Goal: Task Accomplishment & Management: Manage account settings

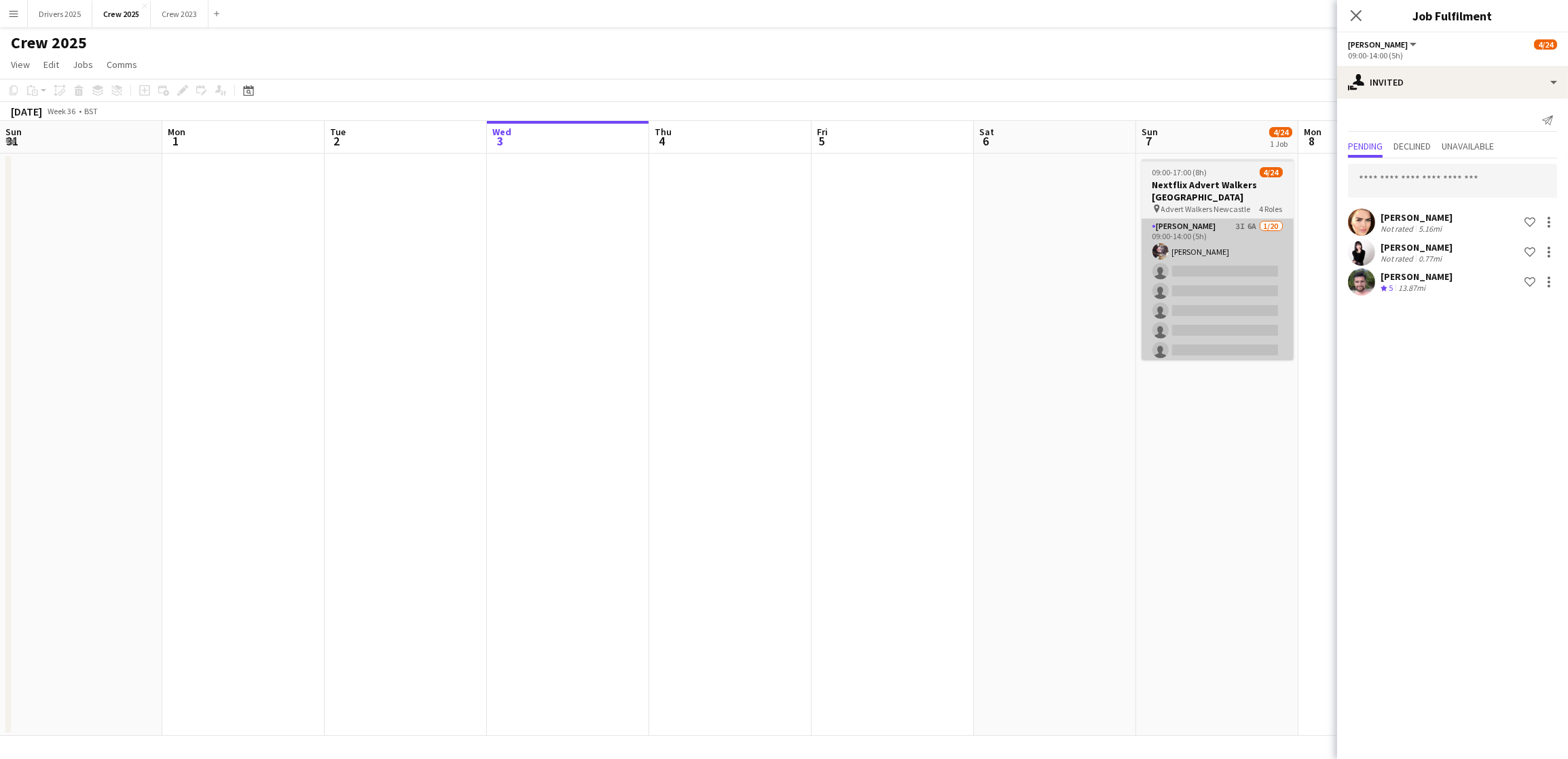
scroll to position [0, 324]
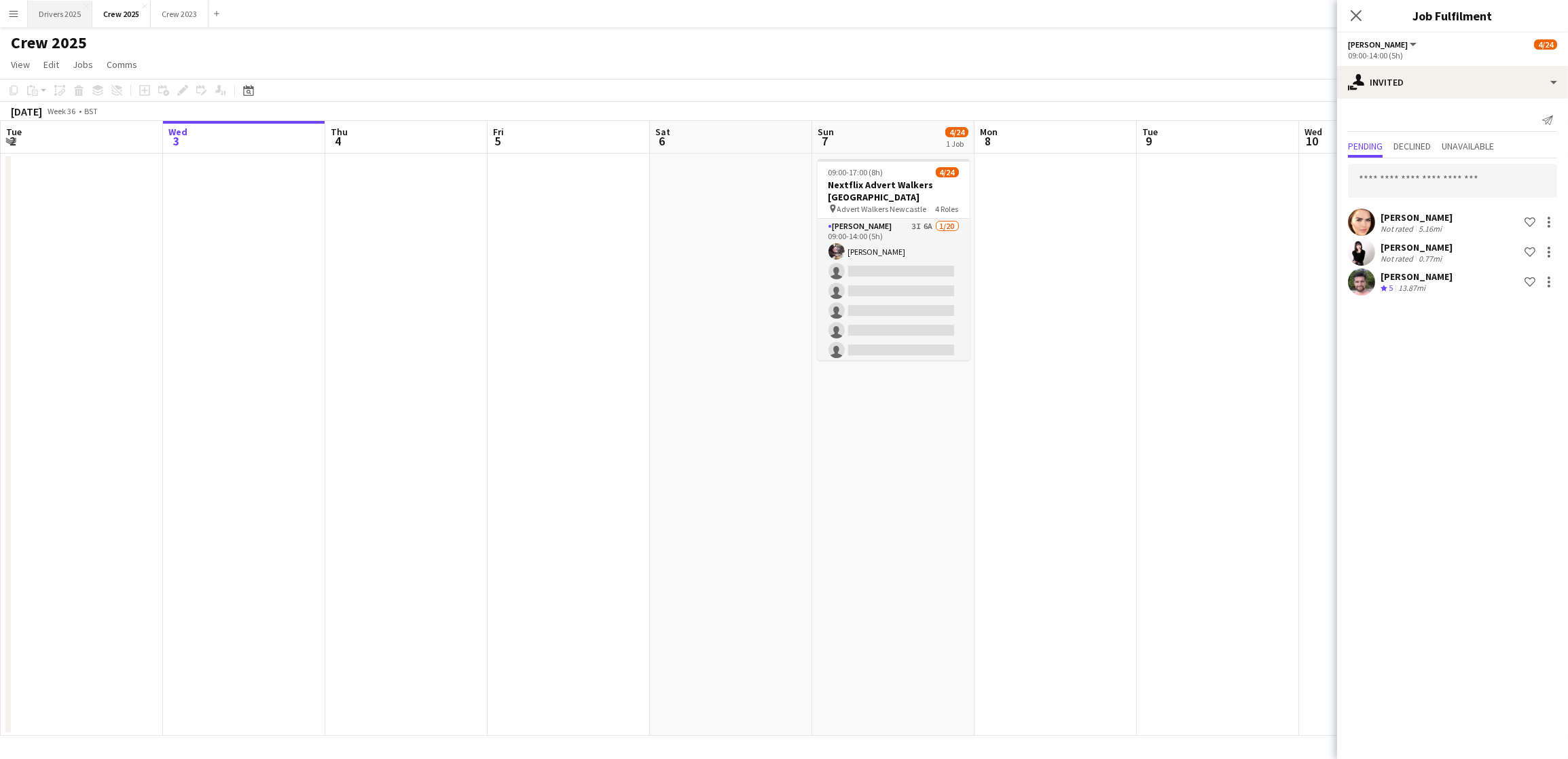
click at [35, 12] on button "Drivers 2025 Close" at bounding box center [60, 14] width 65 height 27
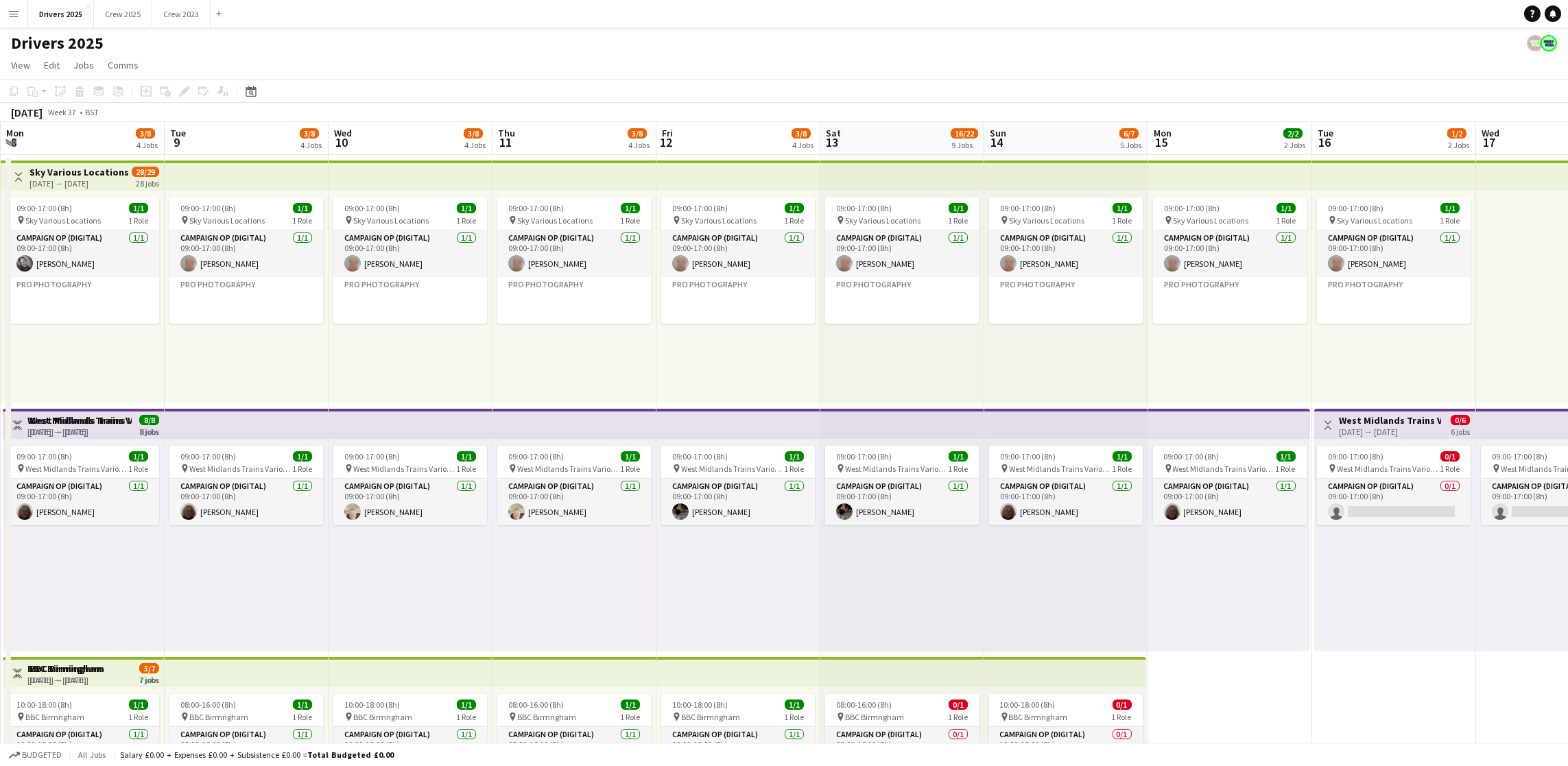
scroll to position [0, 578]
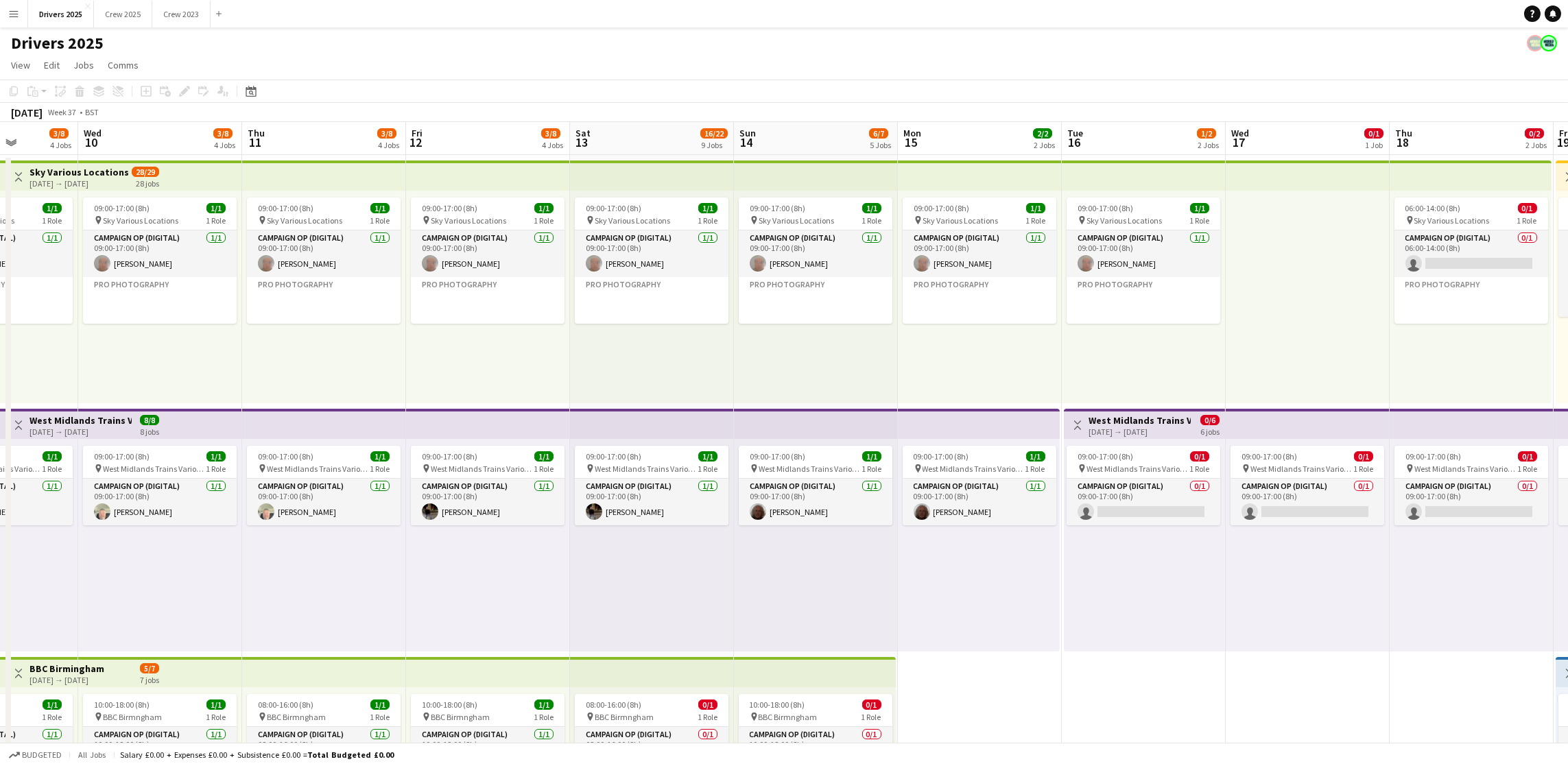
drag, startPoint x: 1284, startPoint y: 367, endPoint x: 50, endPoint y: 452, distance: 1236.9
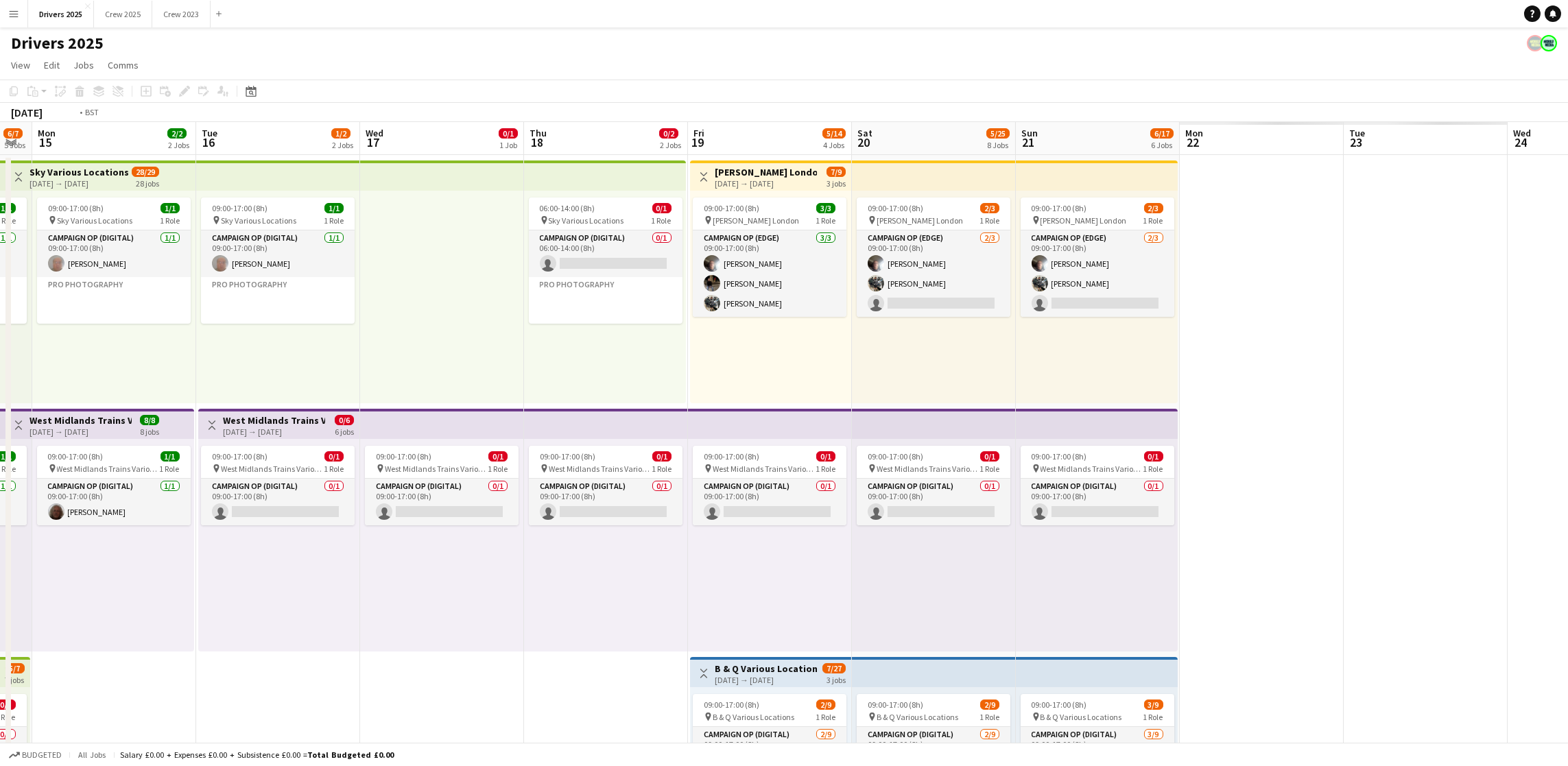
scroll to position [0, 594]
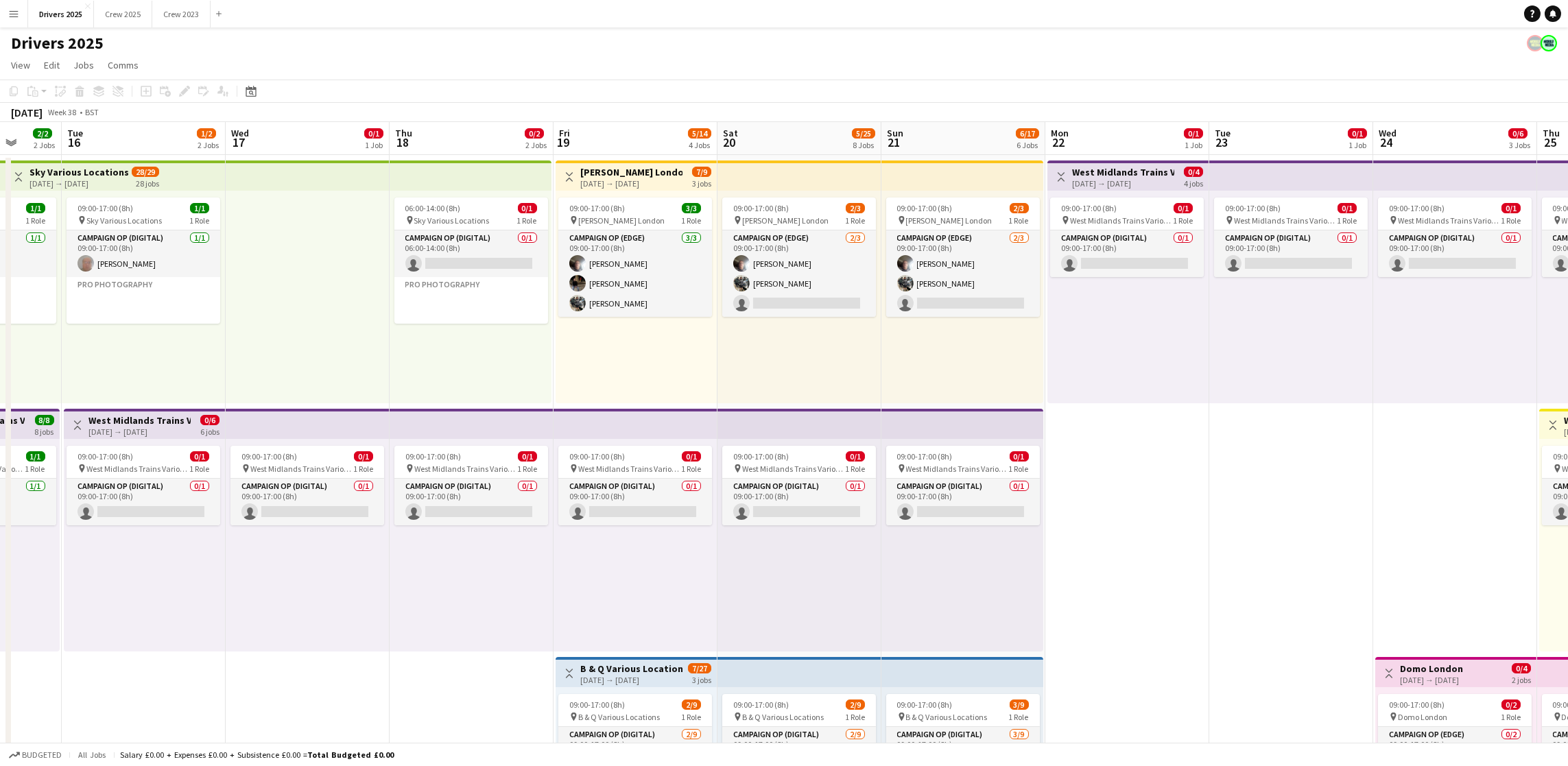
drag, startPoint x: 1307, startPoint y: 403, endPoint x: 307, endPoint y: 432, distance: 1000.4
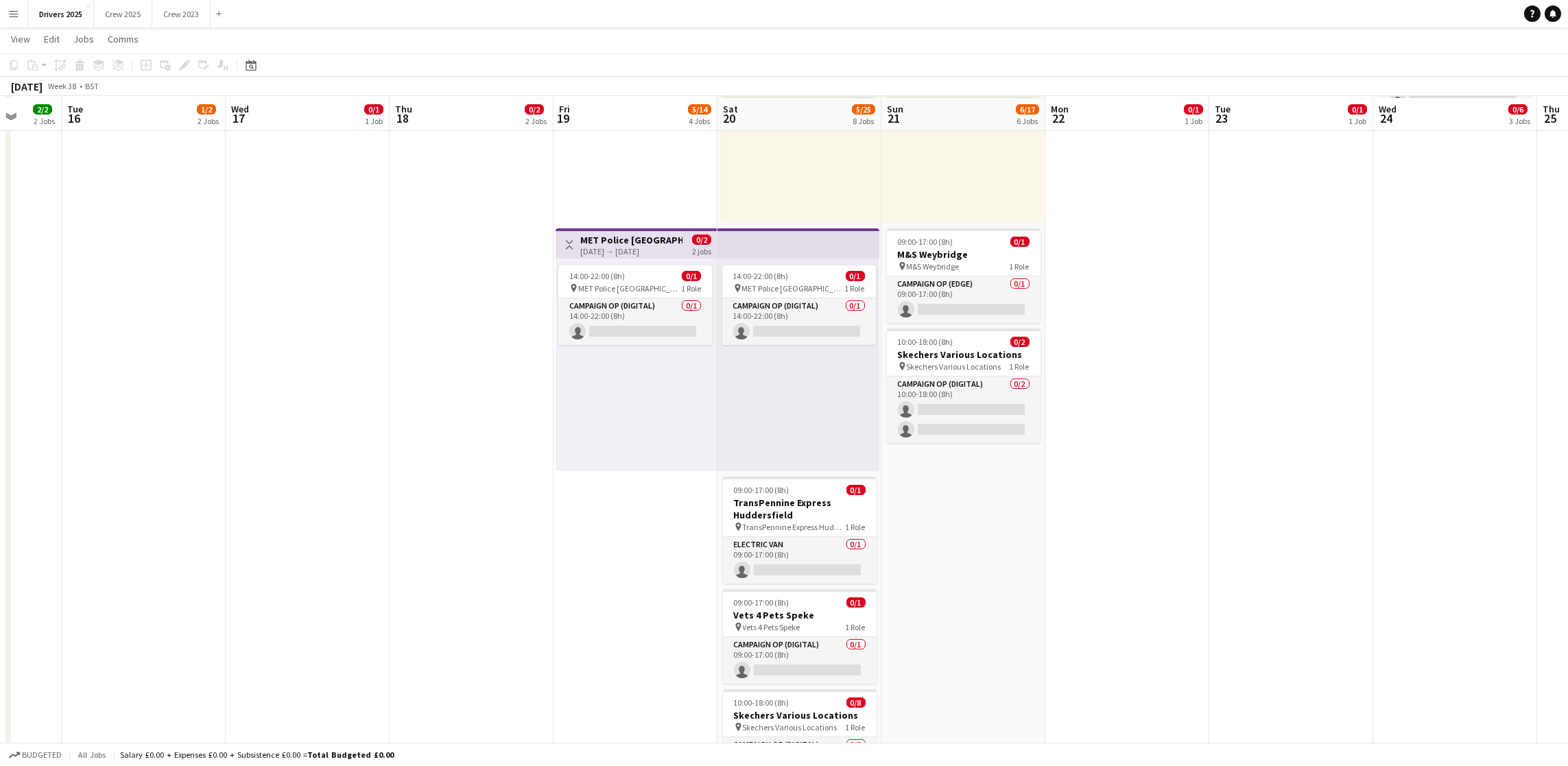
scroll to position [925, 0]
click at [599, 235] on h3 "MET Police [GEOGRAPHIC_DATA]" at bounding box center [631, 237] width 102 height 13
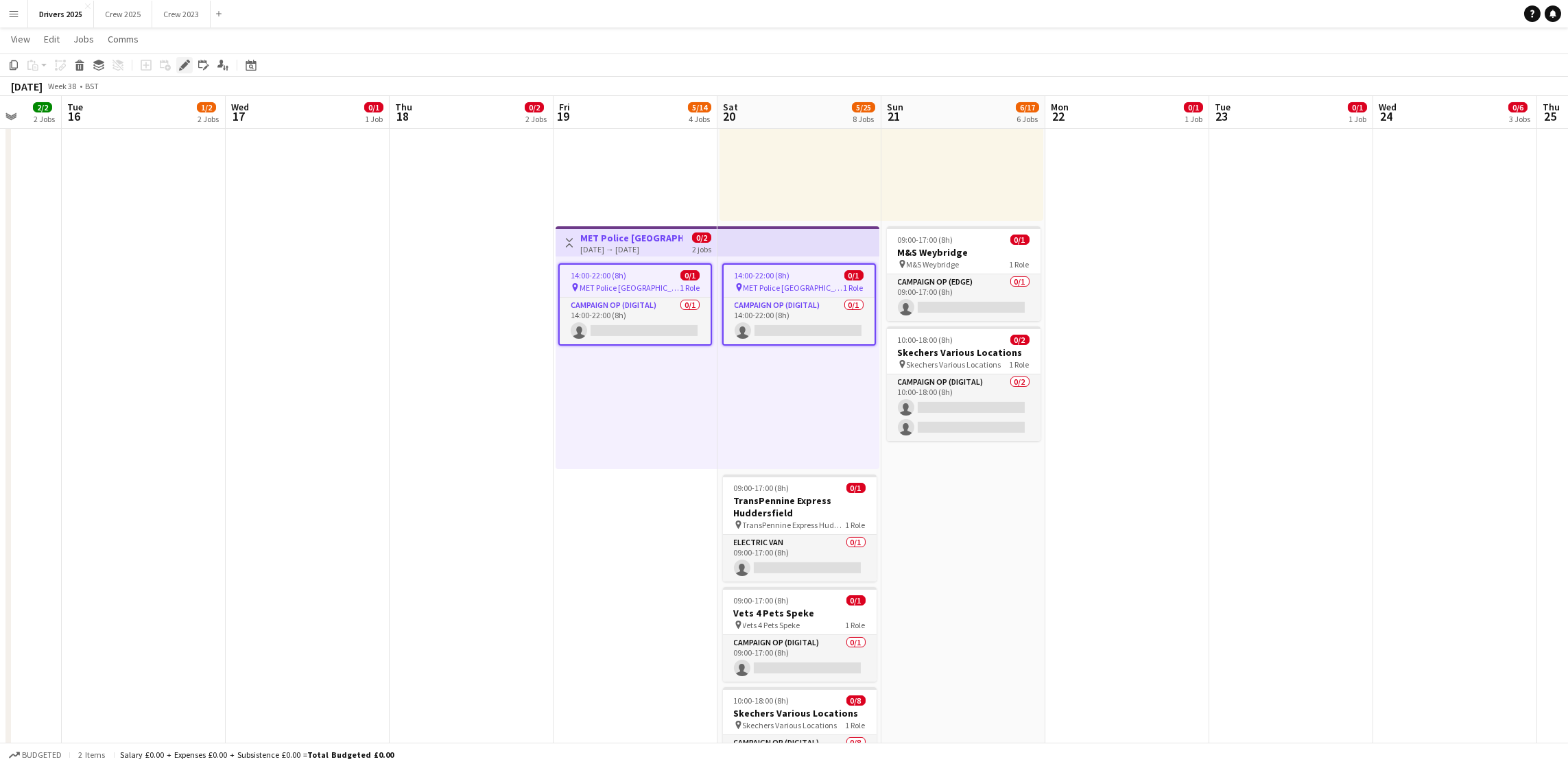
click at [182, 69] on icon "Edit" at bounding box center [184, 64] width 11 height 11
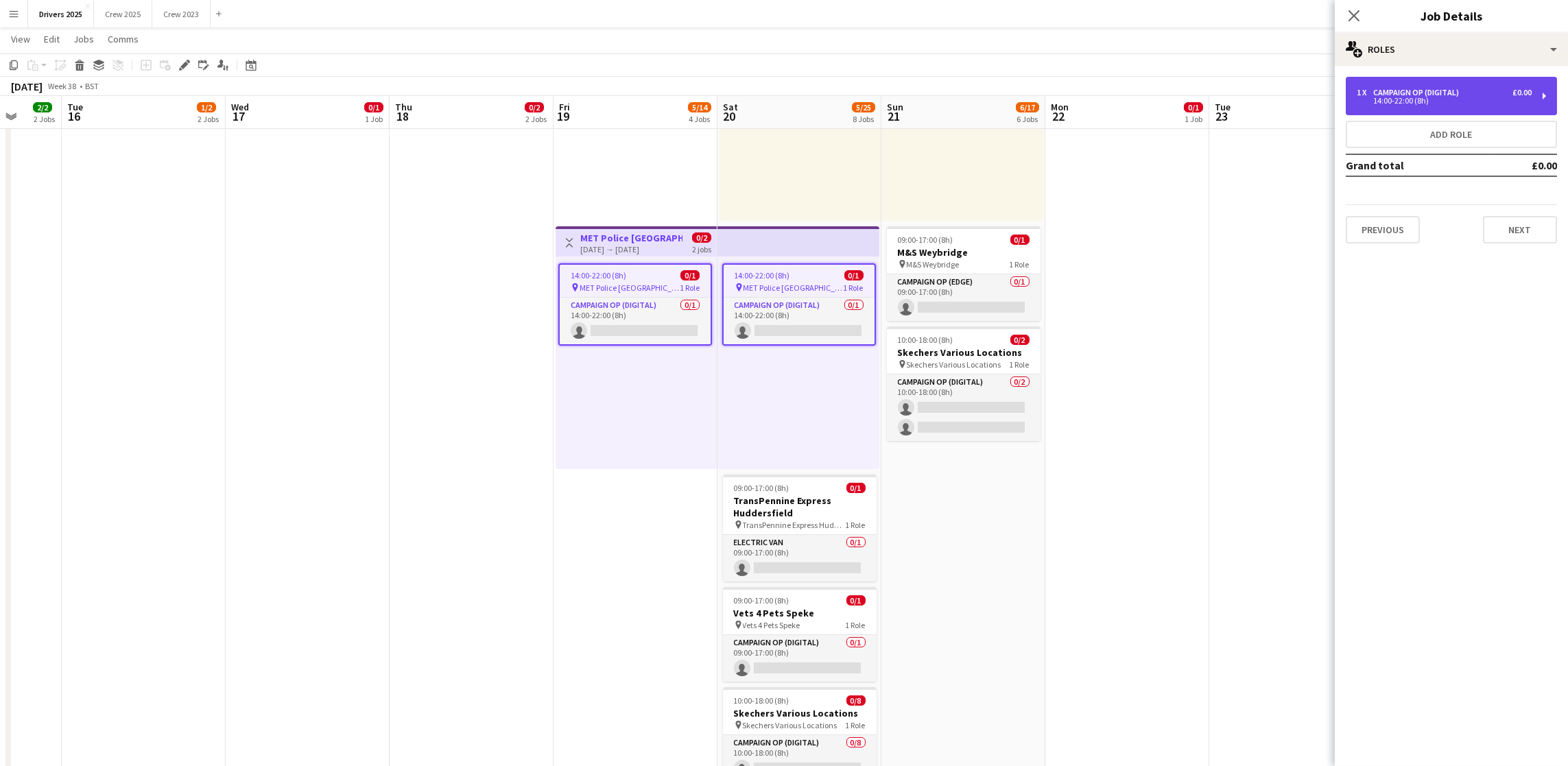
click at [1404, 87] on div "Campaign Op (Digital)" at bounding box center [1419, 92] width 91 height 10
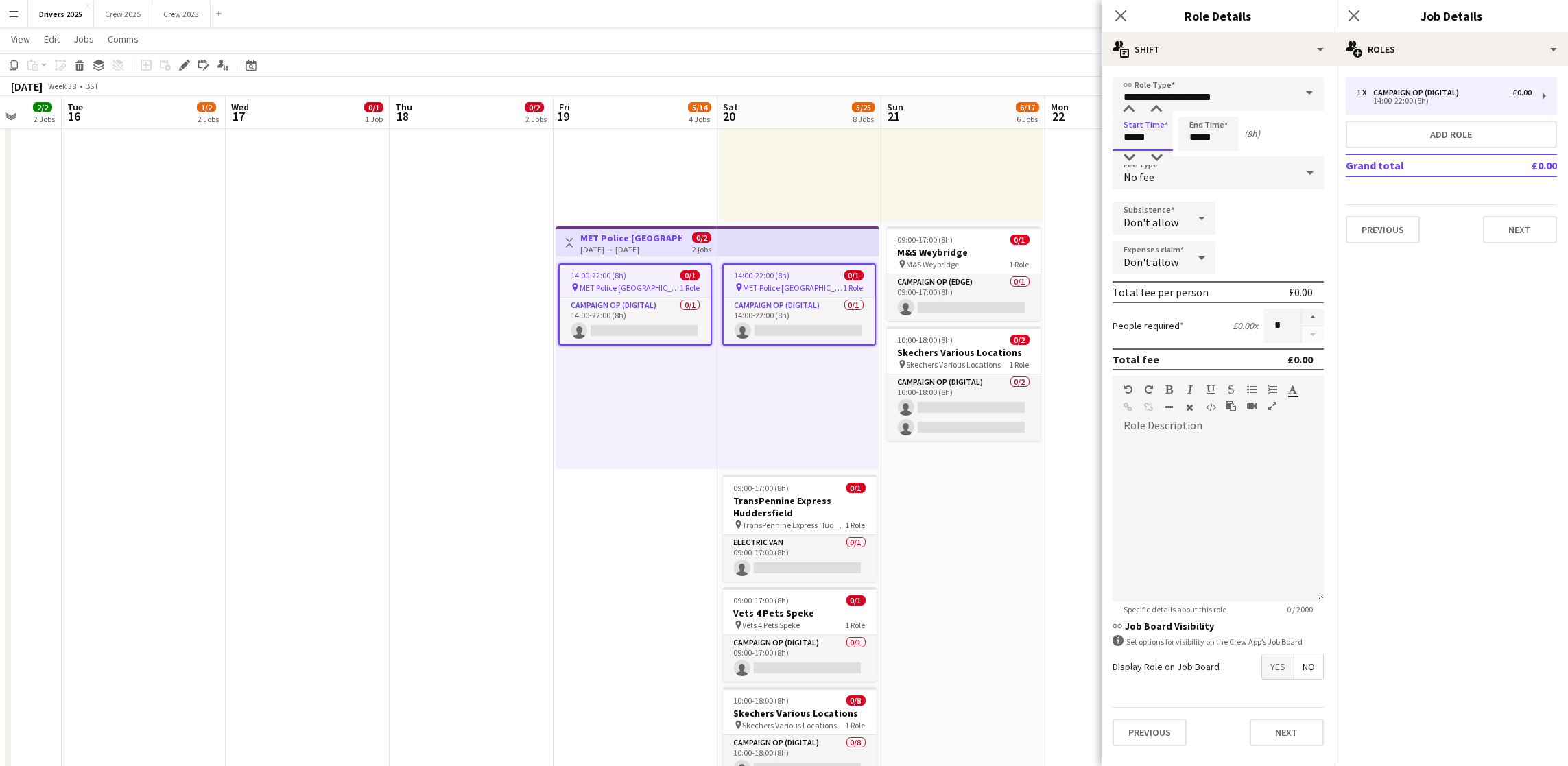
click at [1135, 133] on input "*****" at bounding box center [1143, 133] width 60 height 34
type input "*****"
click at [1509, 237] on button "Next" at bounding box center [1520, 229] width 74 height 27
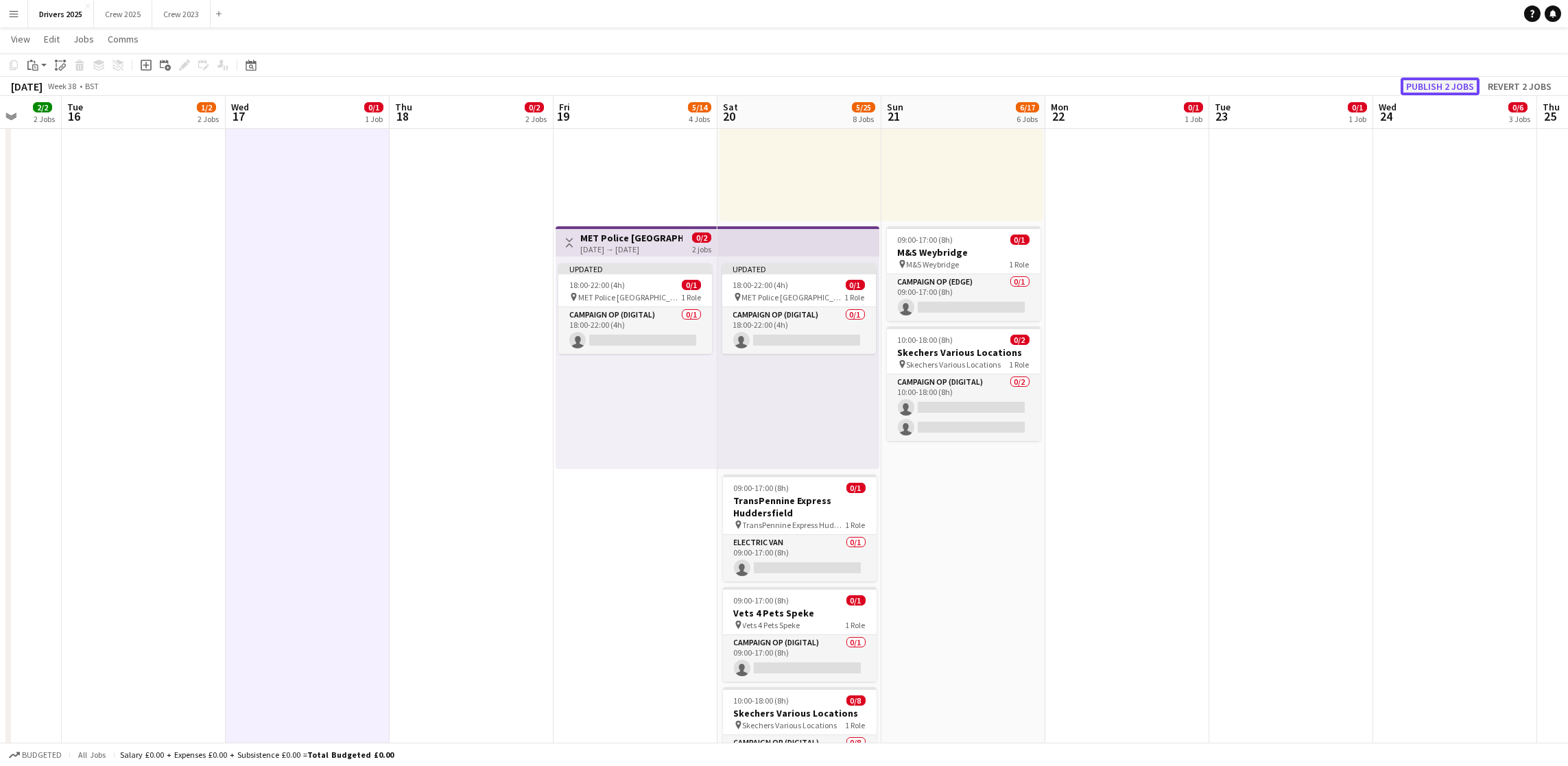
click at [1450, 87] on button "Publish 2 jobs" at bounding box center [1440, 87] width 79 height 17
